Goal: Task Accomplishment & Management: Use online tool/utility

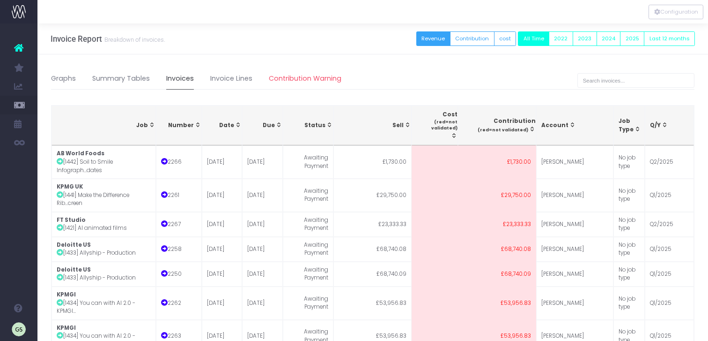
select select "50"
click at [20, 47] on icon at bounding box center [18, 48] width 9 height 12
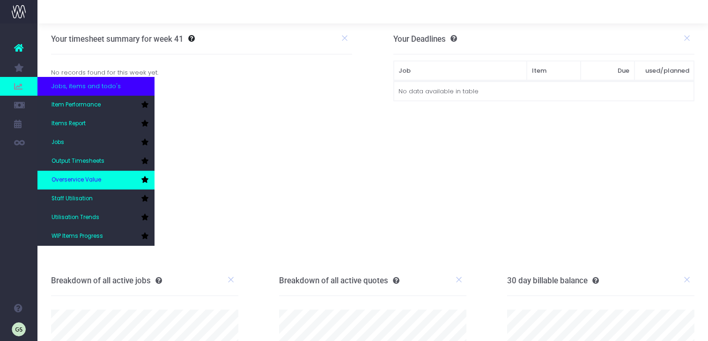
click at [101, 175] on link "Overservice Value" at bounding box center [95, 180] width 117 height 19
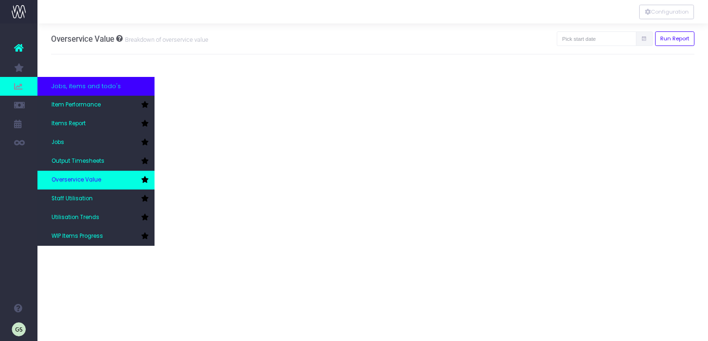
click at [146, 179] on icon at bounding box center [144, 179] width 7 height 7
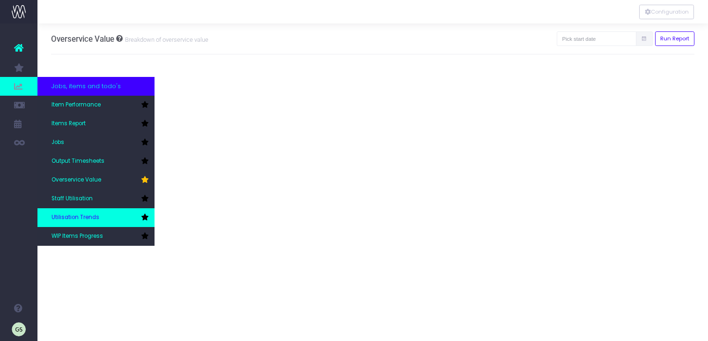
click at [147, 215] on icon at bounding box center [144, 217] width 7 height 7
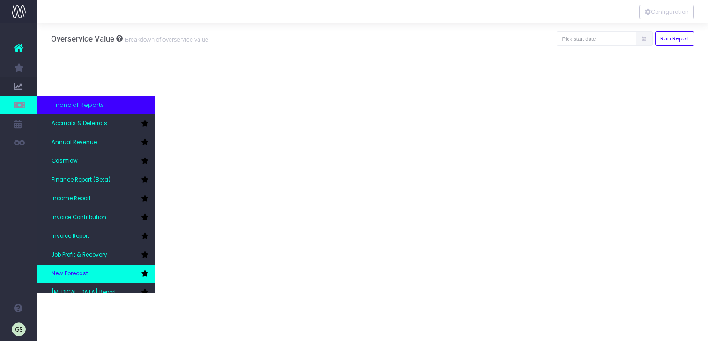
click at [144, 272] on icon at bounding box center [144, 273] width 7 height 7
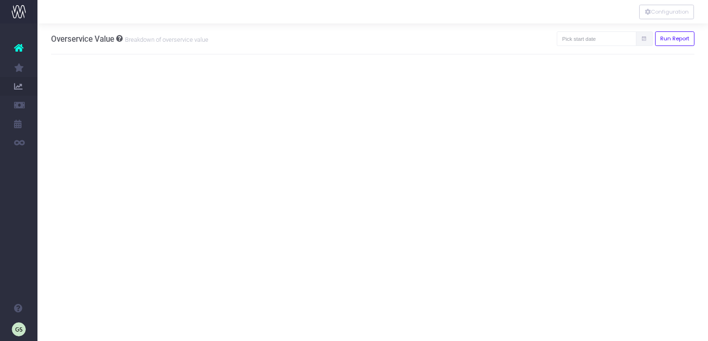
click at [644, 42] on span at bounding box center [644, 38] width 17 height 15
click at [644, 39] on icon at bounding box center [644, 39] width 6 height 0
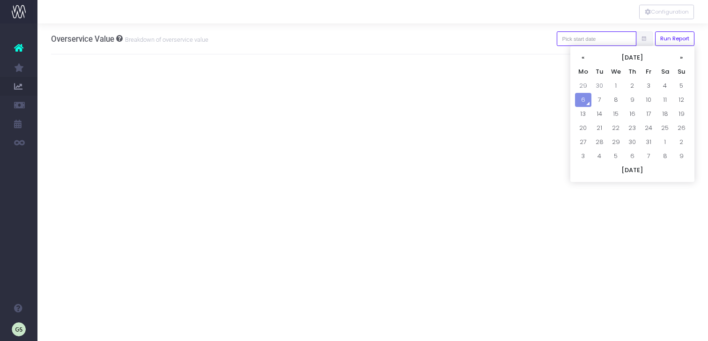
click at [612, 41] on input "text" at bounding box center [597, 38] width 80 height 15
click at [582, 59] on th "«" at bounding box center [583, 58] width 16 height 14
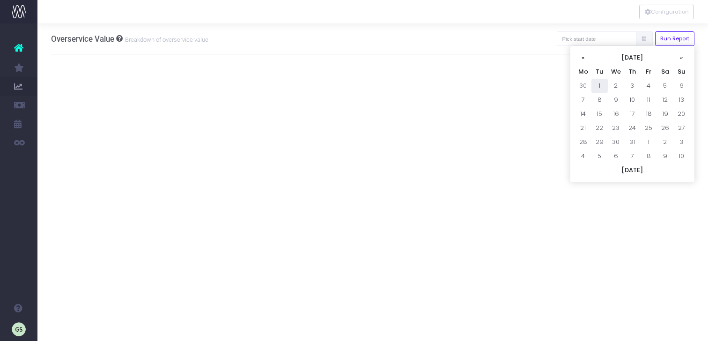
click at [599, 82] on td "1" at bounding box center [600, 86] width 16 height 14
type input "01-07-2025"
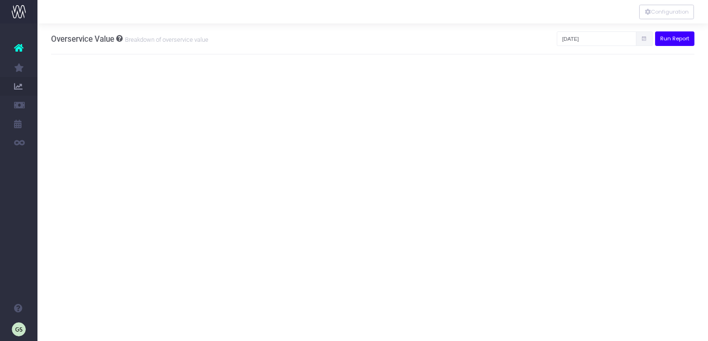
click at [674, 40] on button "Run Report" at bounding box center [676, 38] width 40 height 15
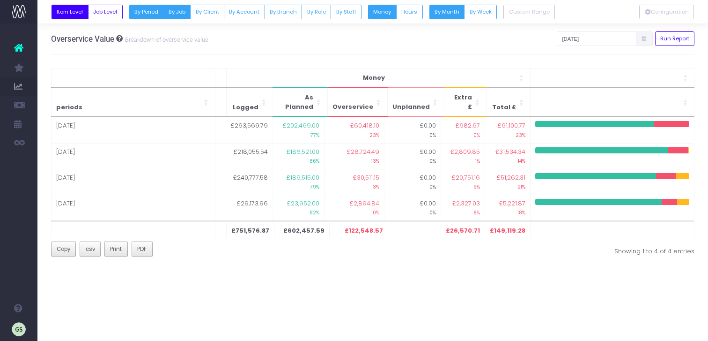
click at [185, 16] on button "By Job" at bounding box center [177, 12] width 28 height 15
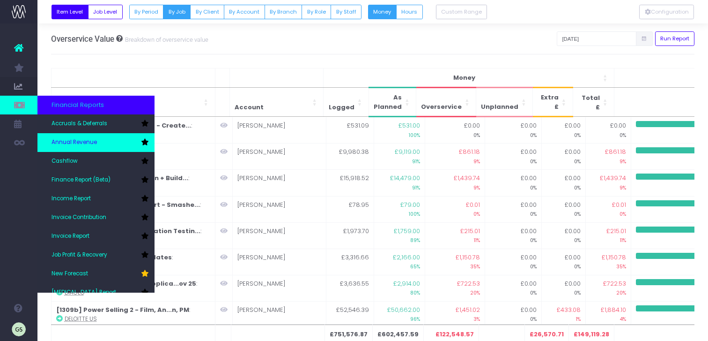
click at [81, 145] on span "Annual Revenue" at bounding box center [74, 142] width 45 height 8
